Goal: Entertainment & Leisure: Consume media (video, audio)

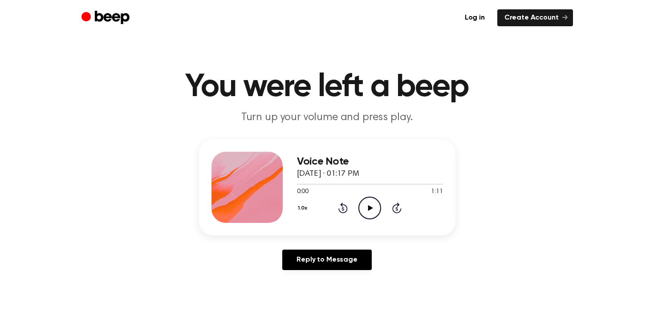
click at [366, 209] on icon "Play Audio" at bounding box center [369, 208] width 23 height 23
click at [378, 182] on div at bounding box center [370, 183] width 146 height 7
click at [407, 183] on div at bounding box center [370, 183] width 146 height 7
click at [435, 184] on div at bounding box center [370, 184] width 146 height 1
click at [367, 211] on icon "Play Audio" at bounding box center [369, 208] width 23 height 23
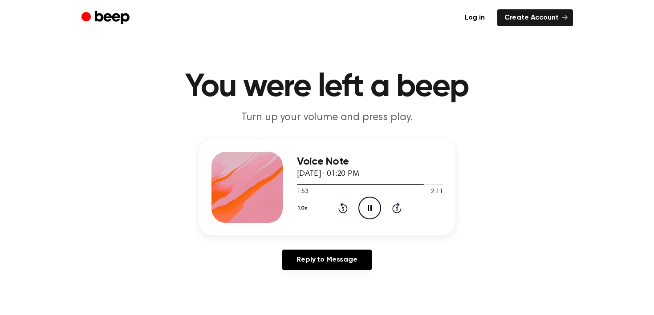
click at [371, 209] on icon at bounding box center [370, 208] width 4 height 6
